Goal: Task Accomplishment & Management: Use online tool/utility

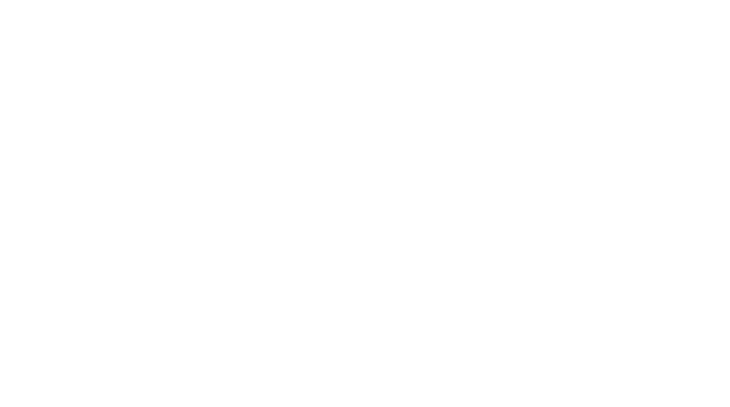
select select "*"
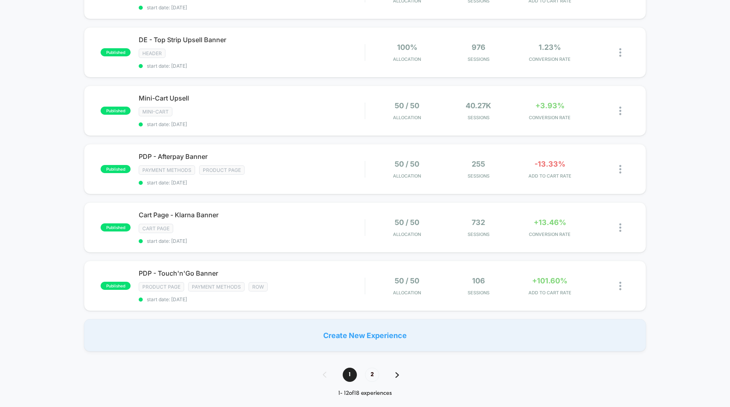
scroll to position [457, 0]
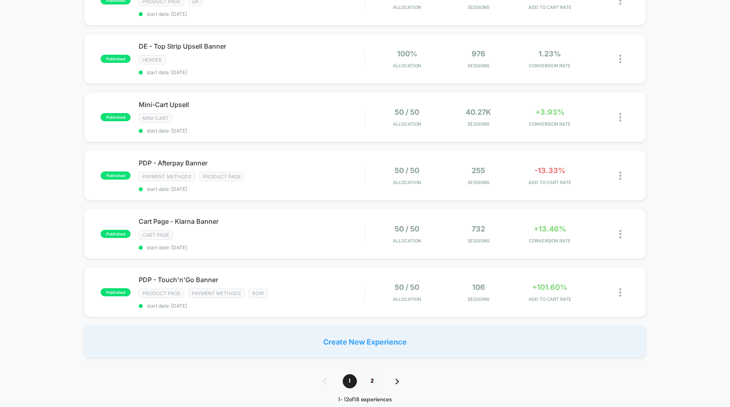
click at [398, 374] on div "1 2" at bounding box center [365, 381] width 101 height 14
click at [374, 375] on span "2" at bounding box center [372, 381] width 14 height 14
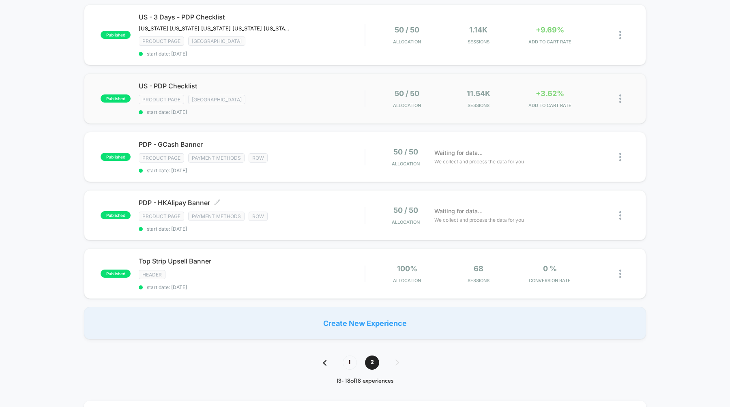
scroll to position [154, 0]
click at [351, 359] on span "1" at bounding box center [349, 361] width 14 height 14
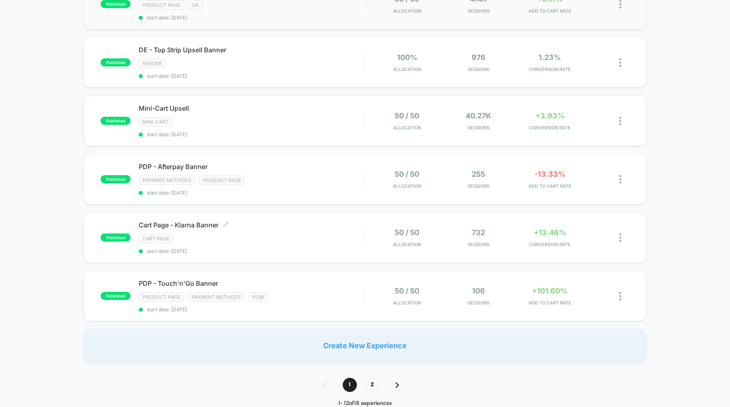
scroll to position [504, 0]
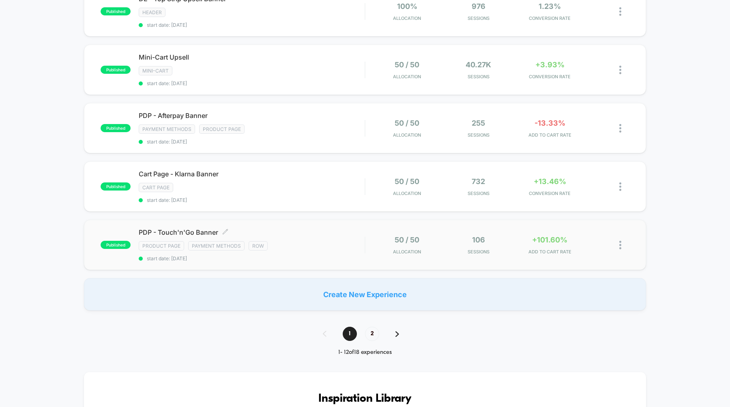
click at [205, 228] on span "PDP - Touch'n'Go Banner Click to edit experience details" at bounding box center [252, 232] width 226 height 8
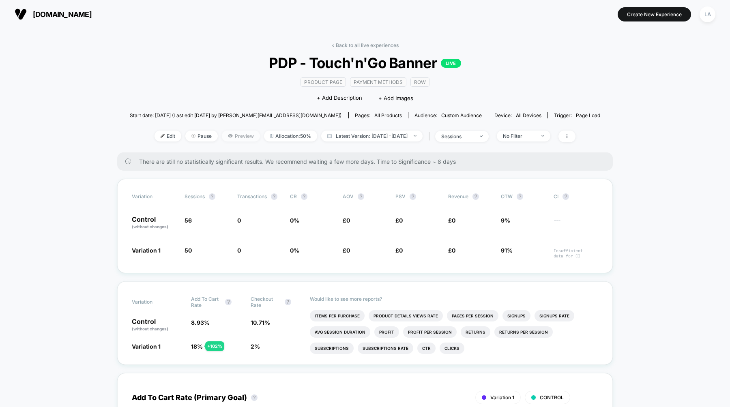
click at [223, 135] on span "Preview" at bounding box center [241, 136] width 38 height 11
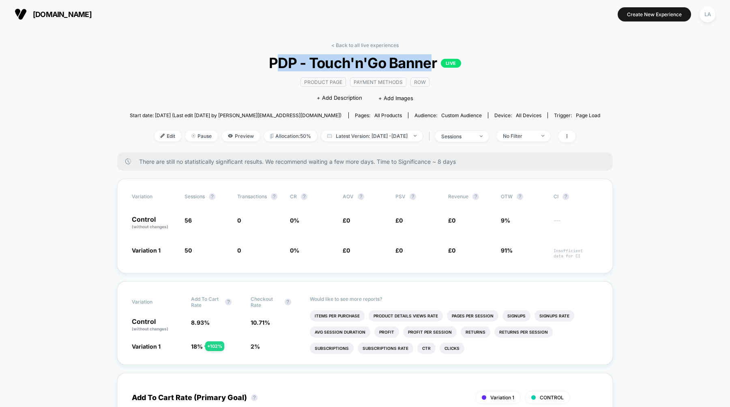
drag, startPoint x: 286, startPoint y: 62, endPoint x: 431, endPoint y: 62, distance: 145.1
click at [431, 62] on span "PDP - Touch'n'Go Banner LIVE" at bounding box center [364, 62] width 423 height 17
click at [158, 137] on span "Edit" at bounding box center [167, 136] width 27 height 11
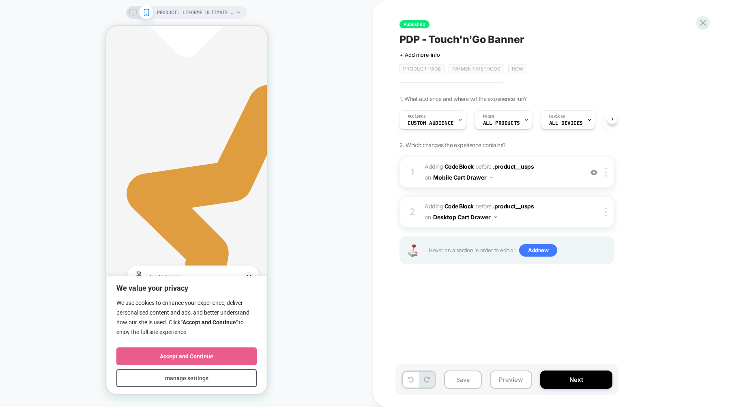
scroll to position [0, 305]
